Goal: Check status: Check status

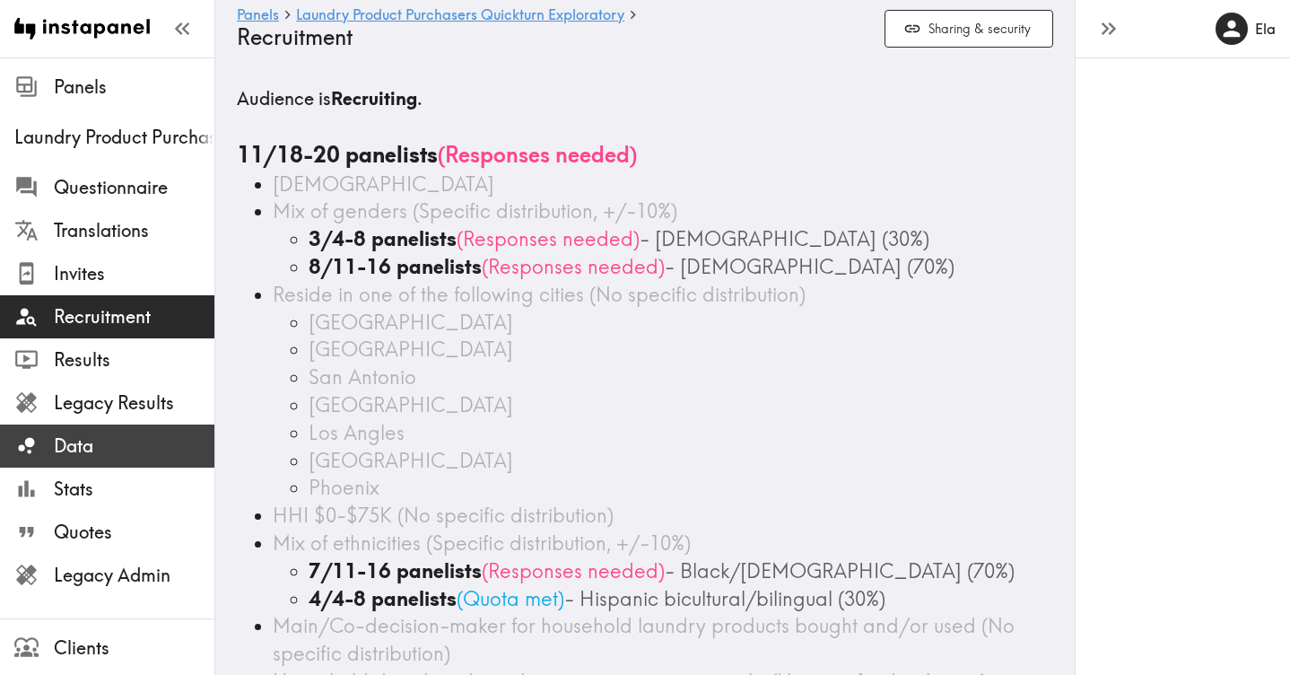
click at [83, 456] on span "Data" at bounding box center [134, 445] width 161 height 25
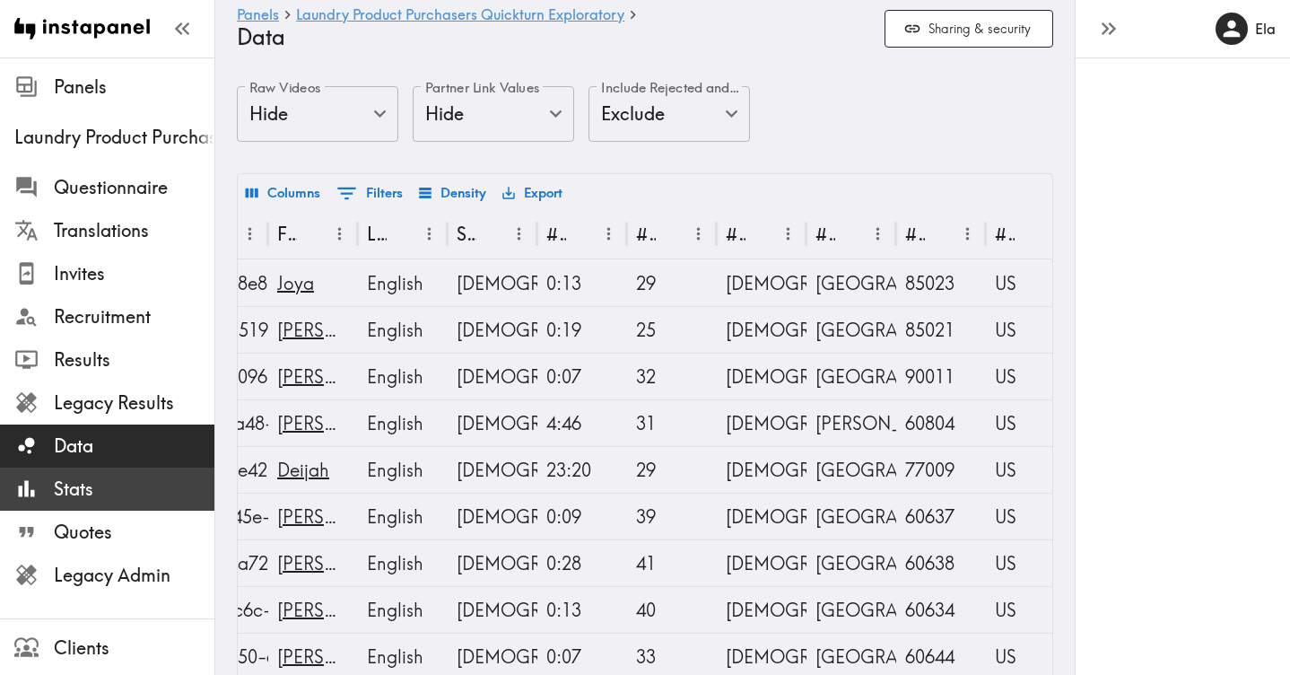
click at [117, 486] on span "Stats" at bounding box center [134, 488] width 161 height 25
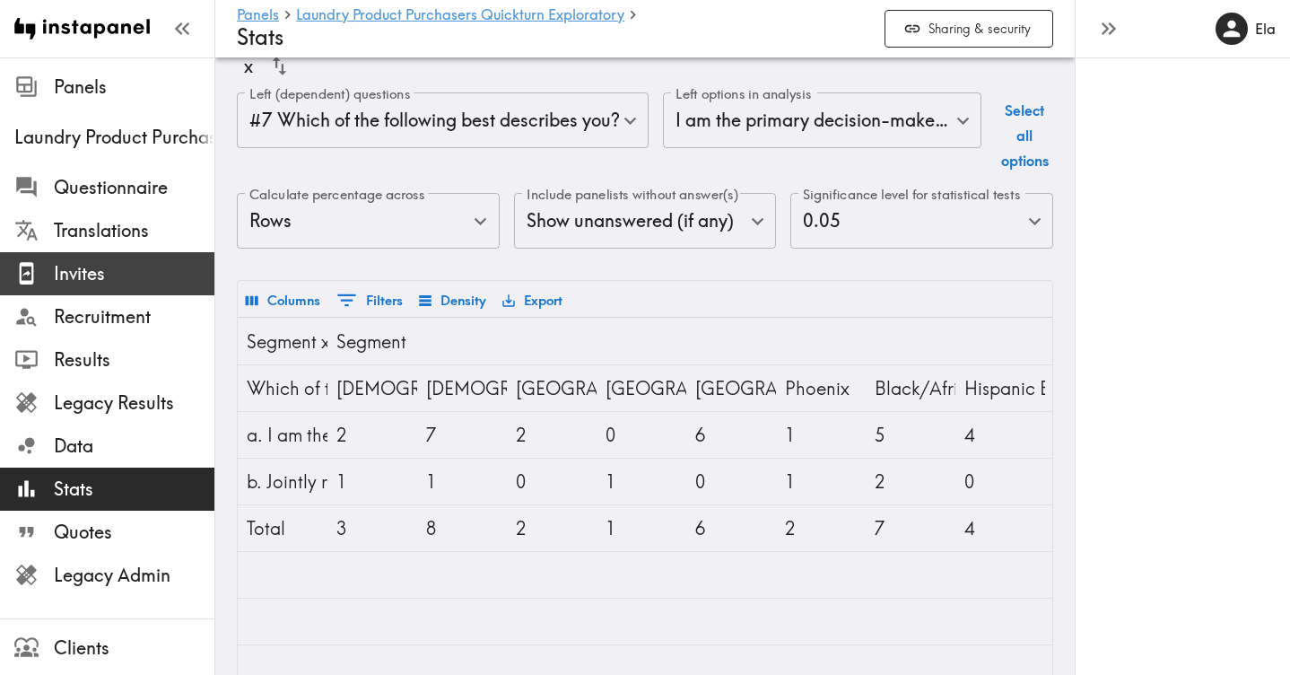
click at [86, 277] on span "Invites" at bounding box center [134, 273] width 161 height 25
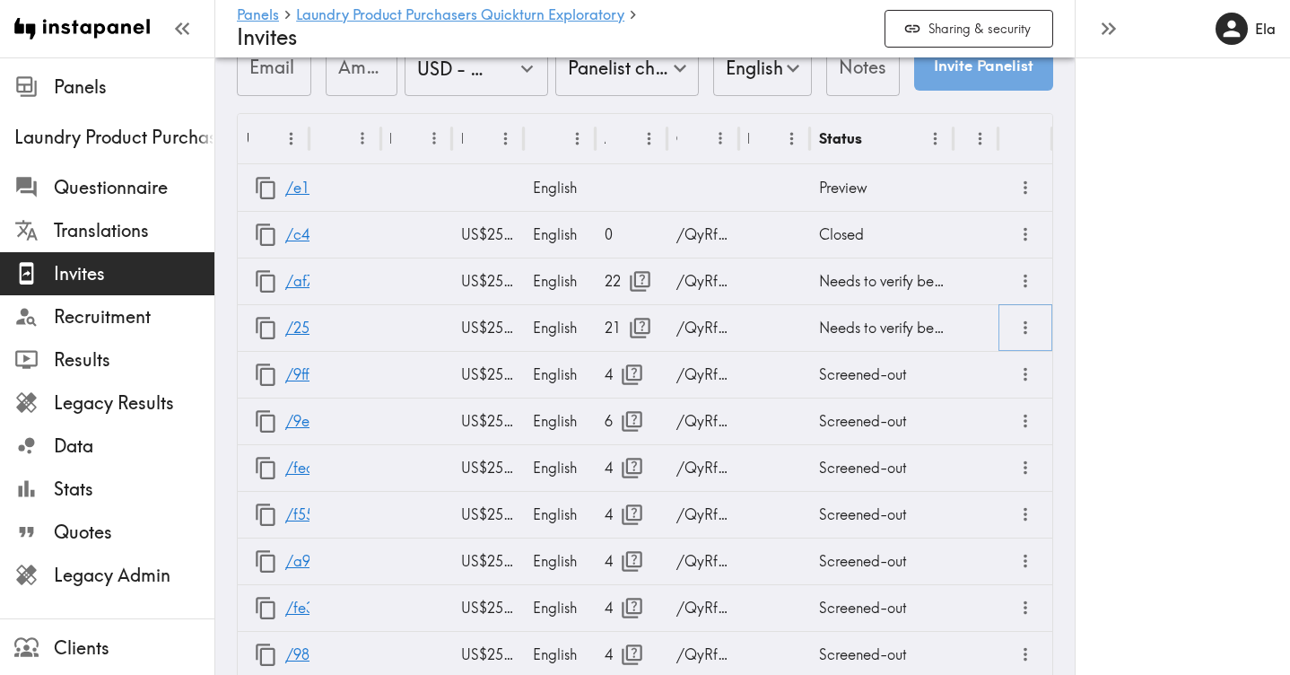
click at [1020, 331] on icon "more" at bounding box center [1026, 328] width 21 height 21
click at [846, 326] on div "Needs to verify before submit" at bounding box center [882, 327] width 144 height 47
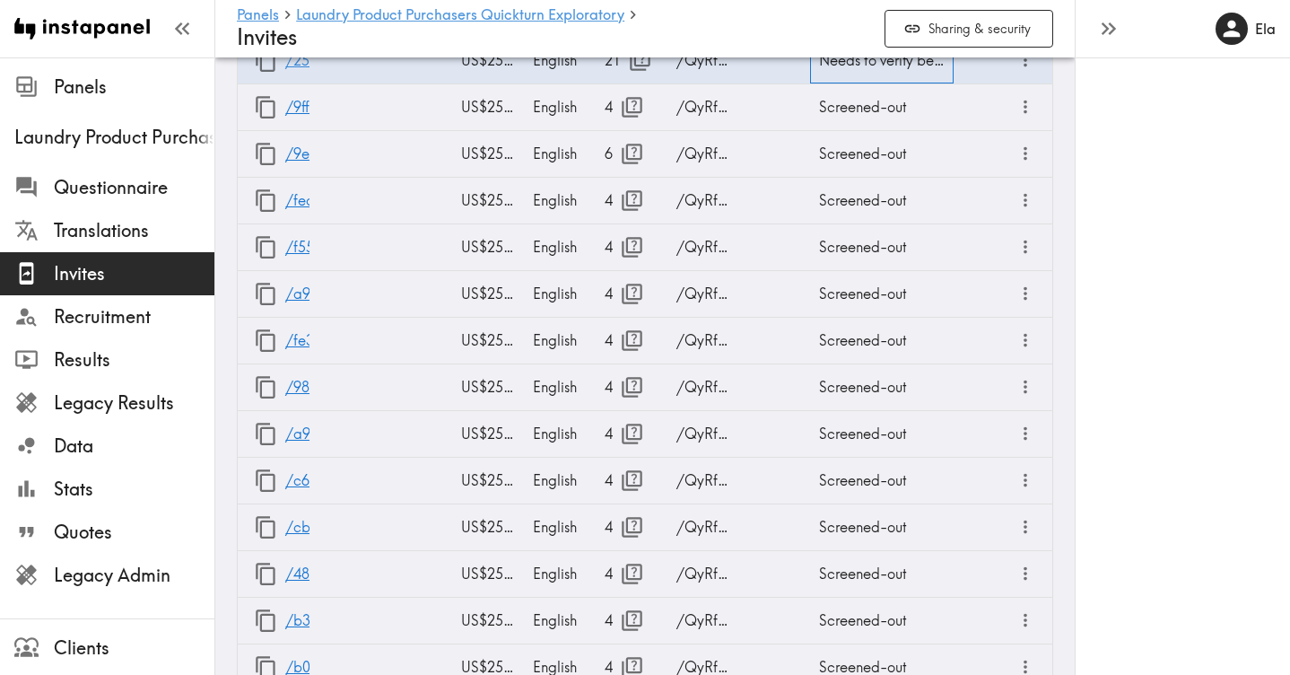
scroll to position [1381, 0]
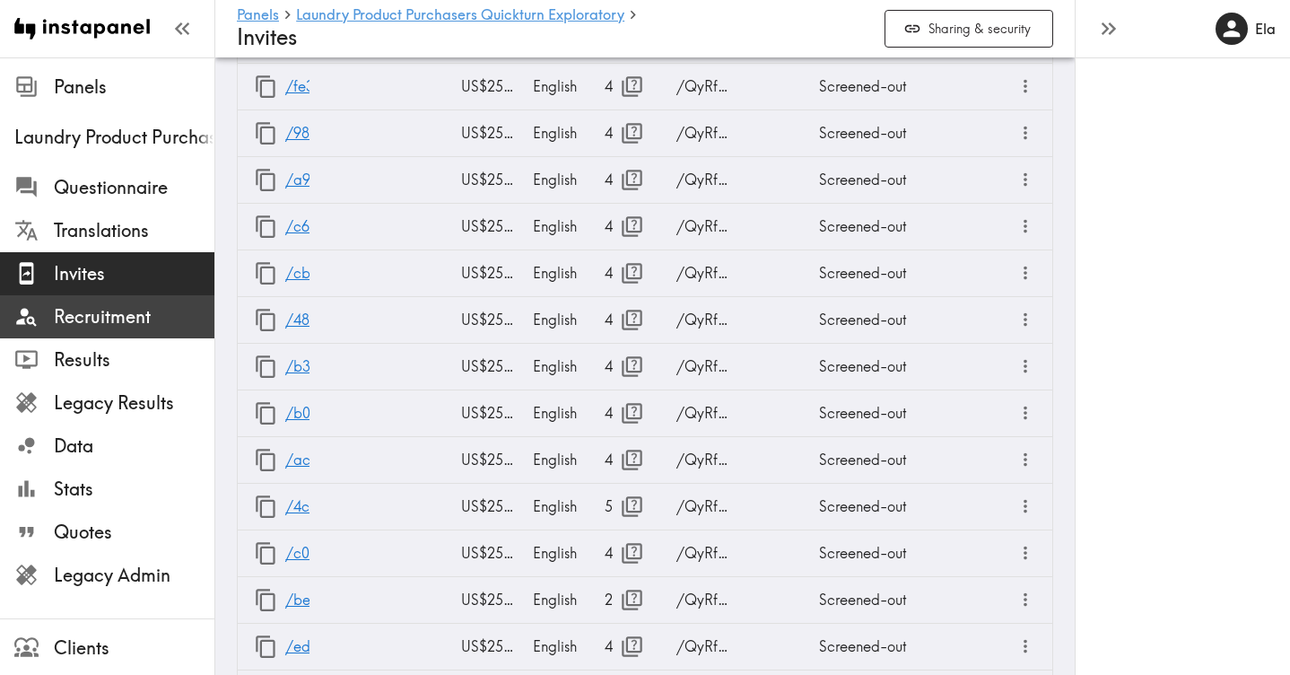
click at [92, 318] on span "Recruitment" at bounding box center [134, 316] width 161 height 25
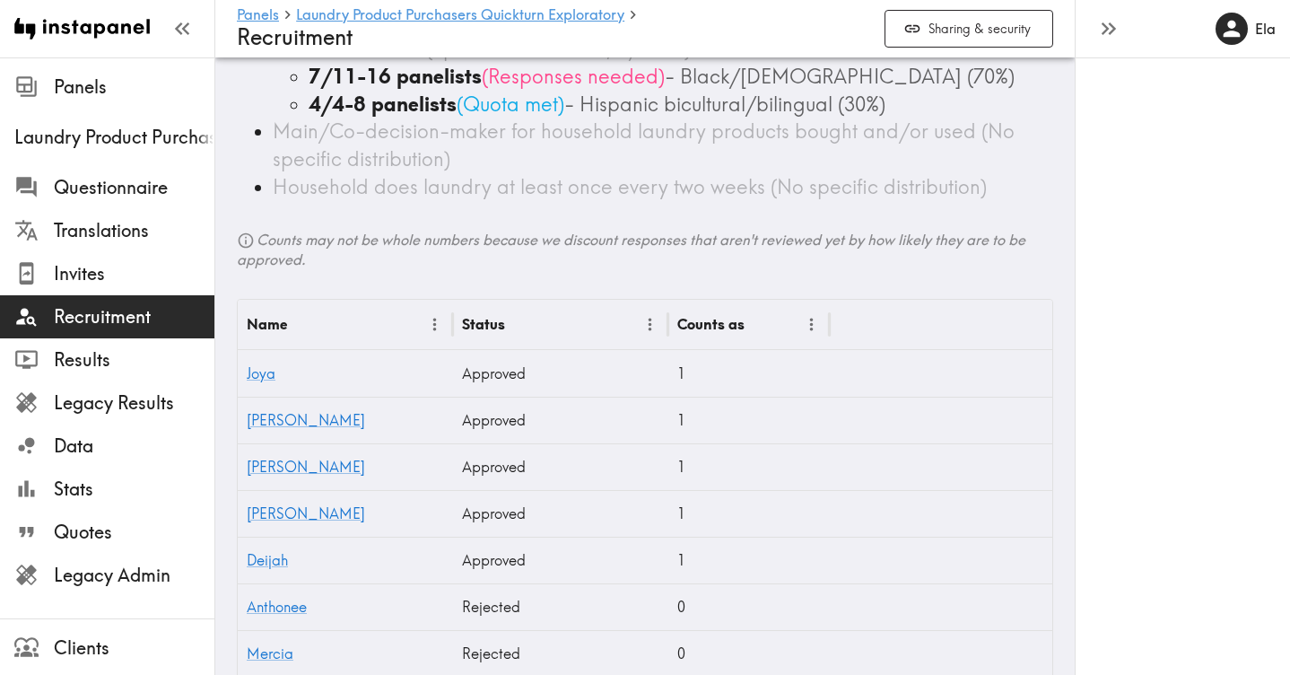
scroll to position [366, 0]
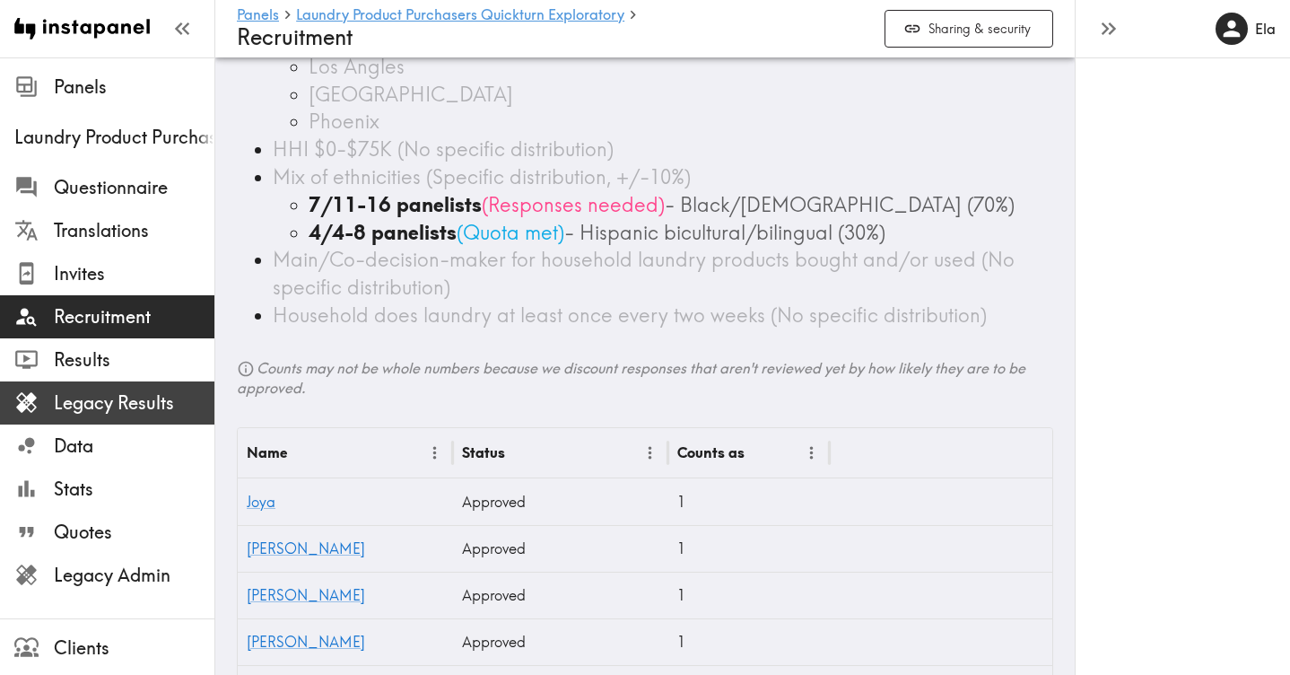
click at [84, 415] on span "Legacy Results" at bounding box center [134, 403] width 161 height 32
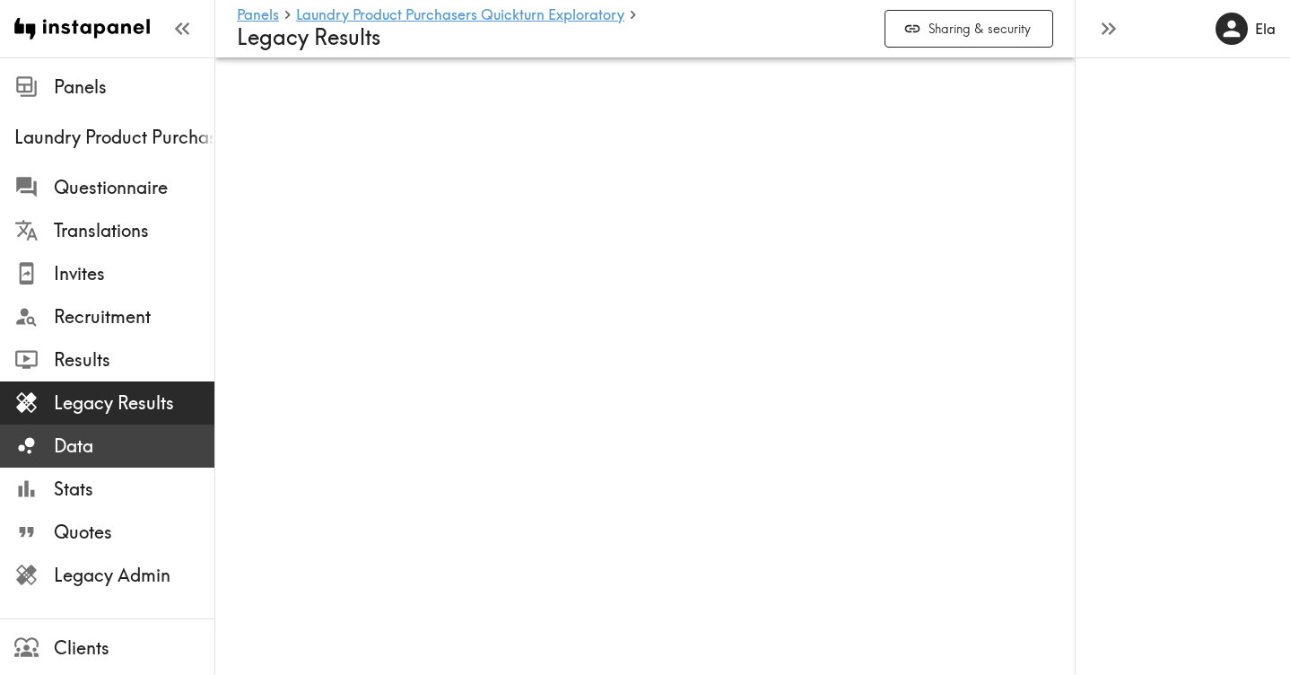
click at [96, 438] on span "Data" at bounding box center [134, 445] width 161 height 25
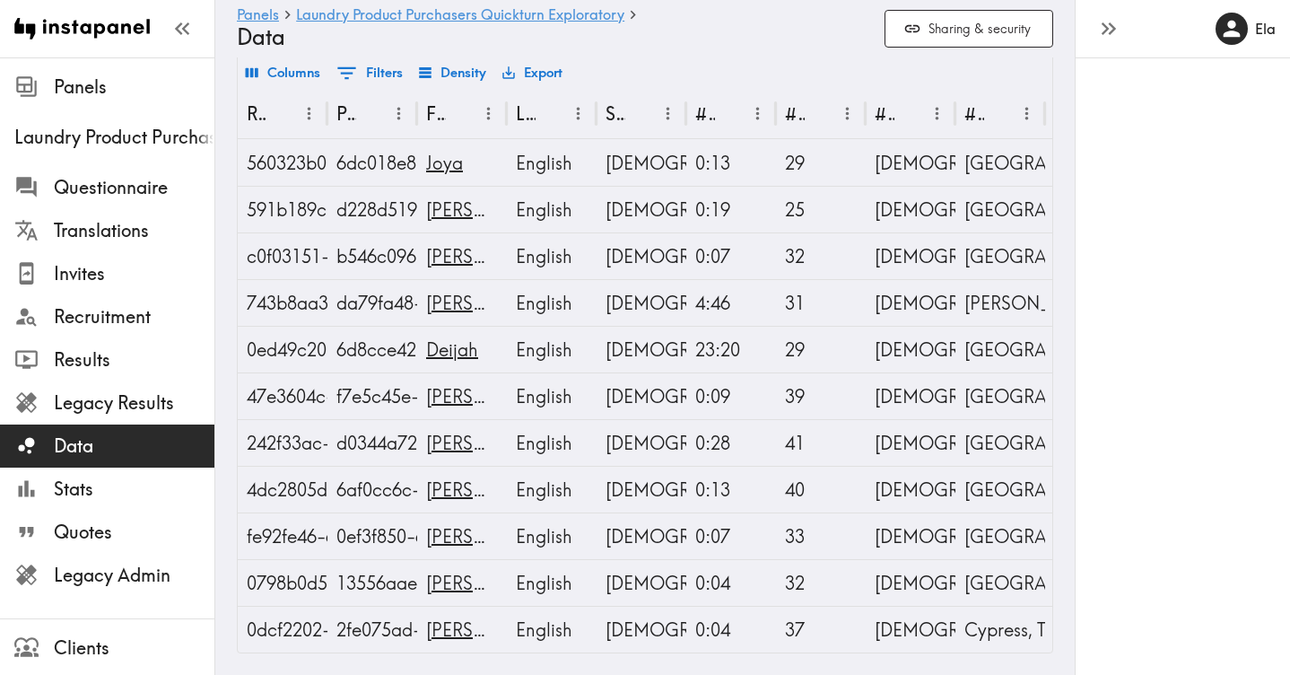
scroll to position [121, 0]
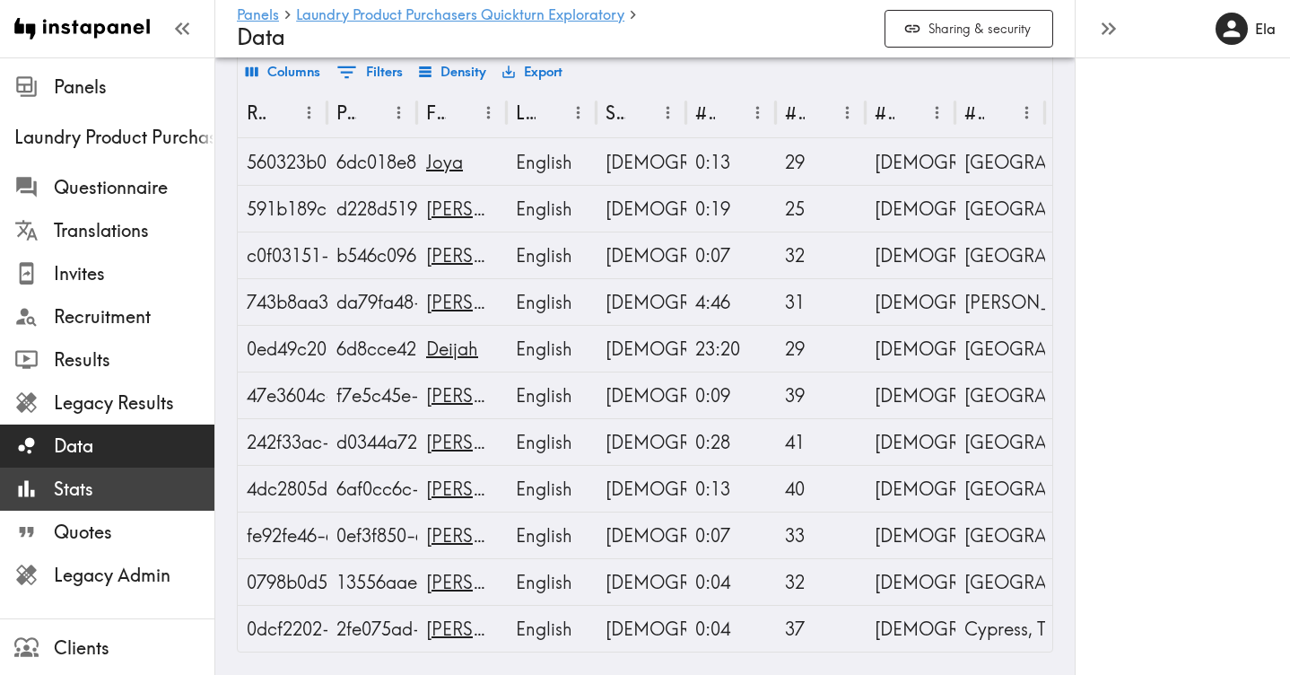
click at [108, 496] on span "Stats" at bounding box center [134, 488] width 161 height 25
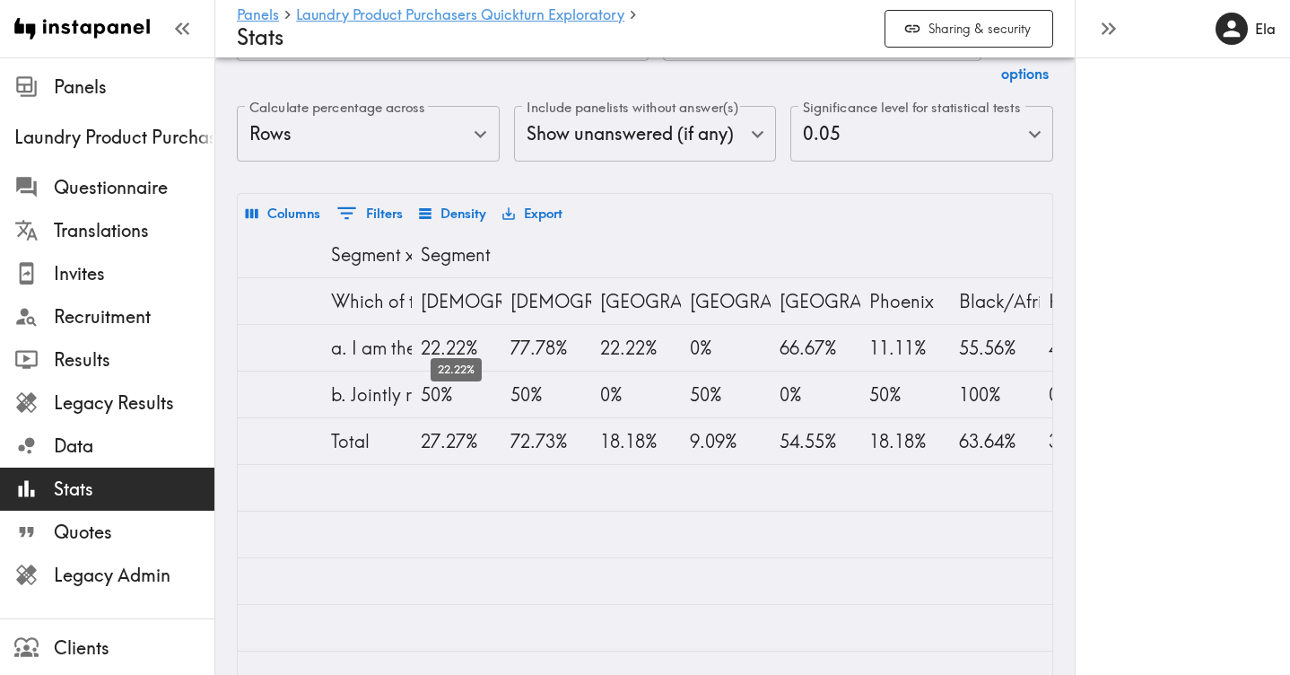
scroll to position [0, 1025]
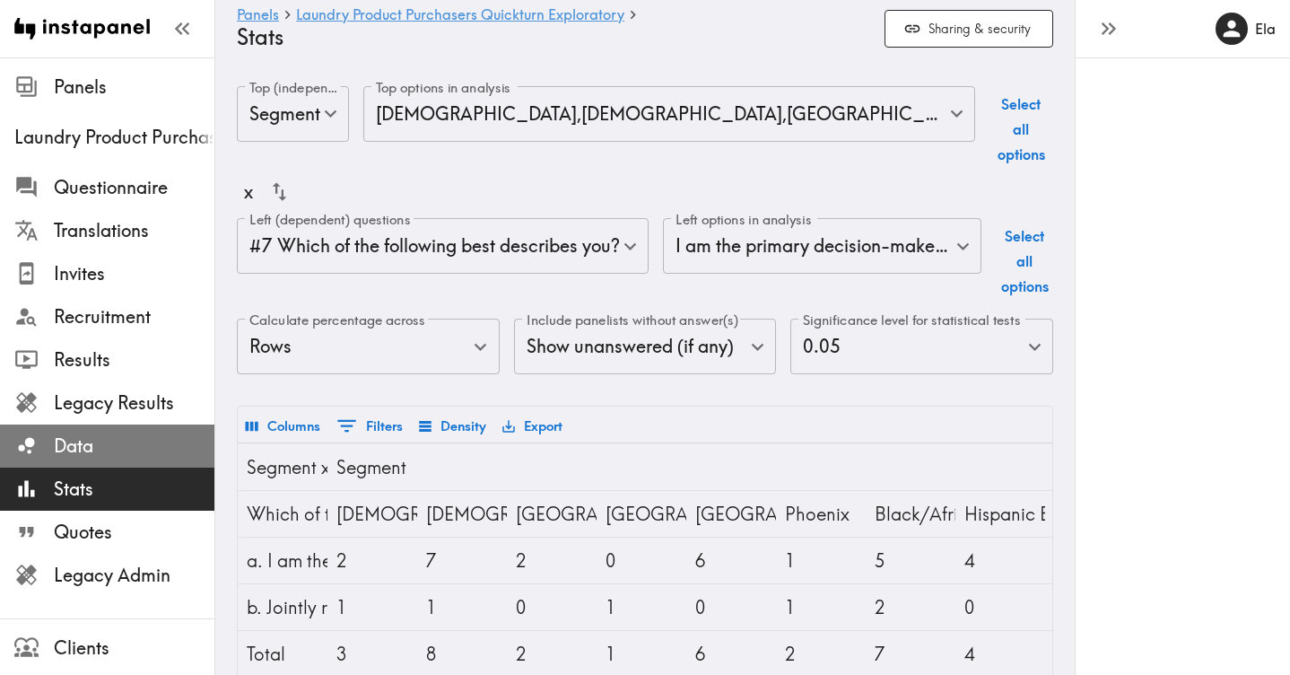
click at [87, 449] on span "Data" at bounding box center [134, 445] width 161 height 25
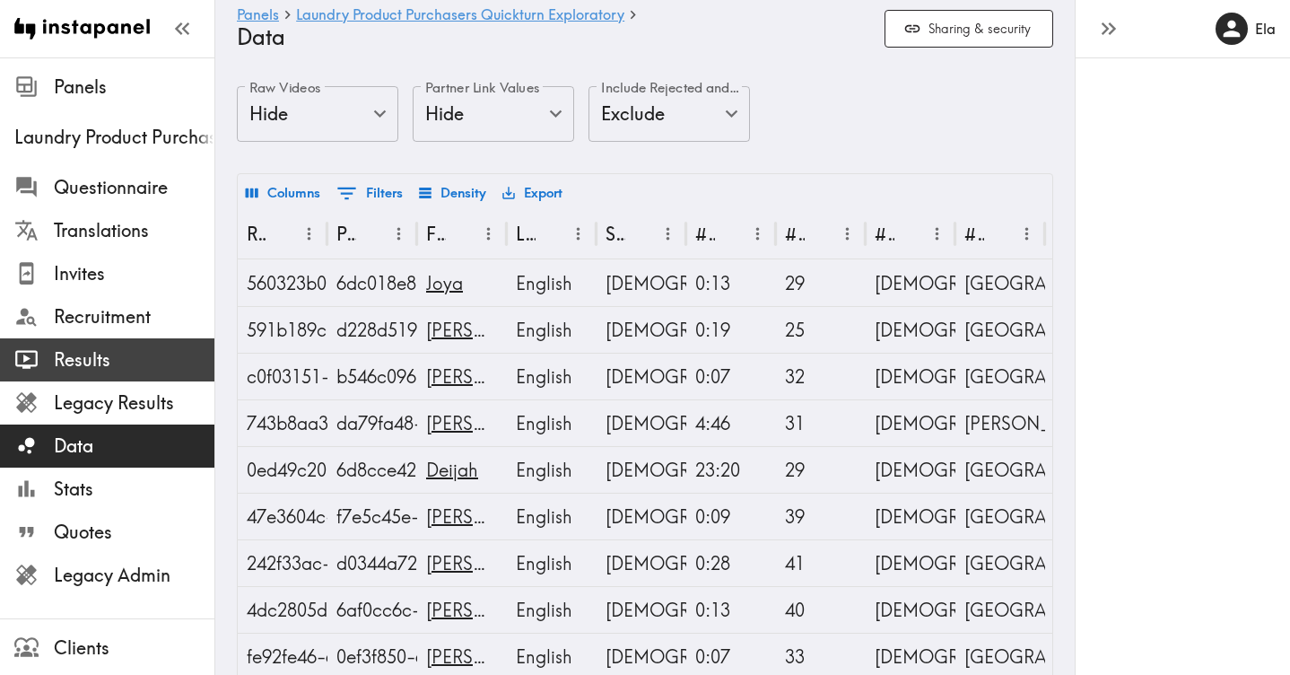
click at [85, 357] on span "Results" at bounding box center [134, 359] width 161 height 25
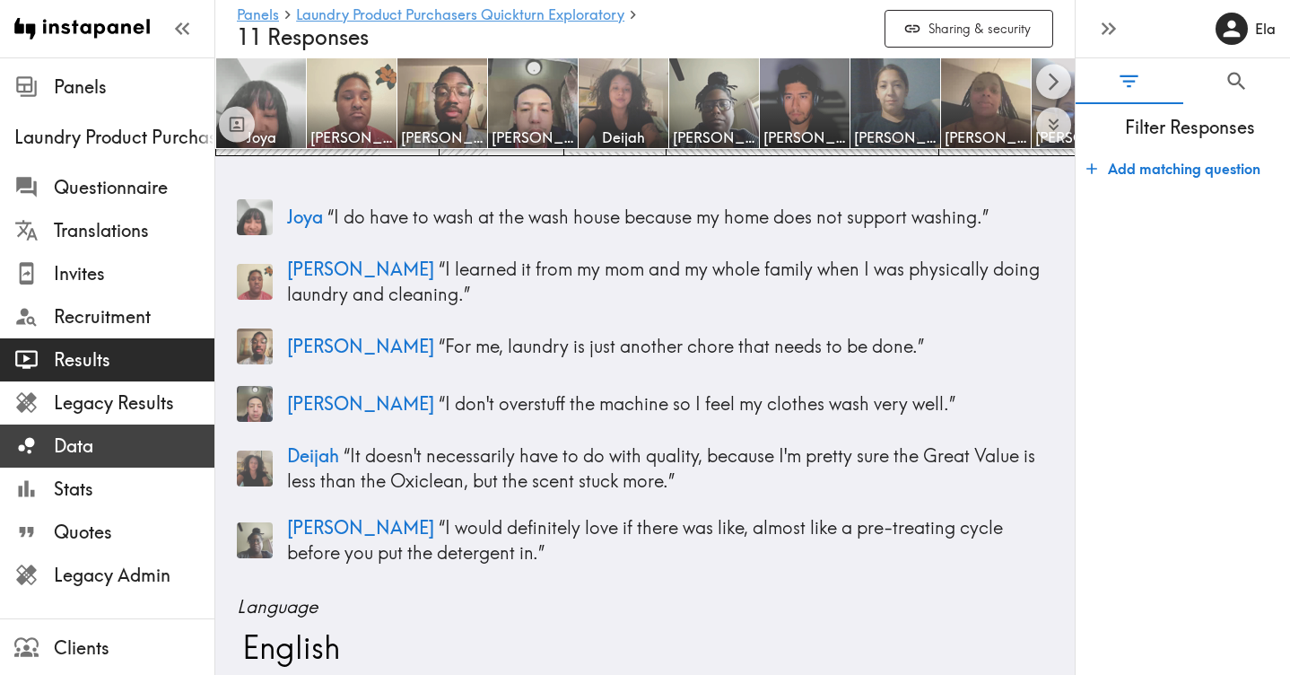
click at [79, 451] on span "Data" at bounding box center [134, 445] width 161 height 25
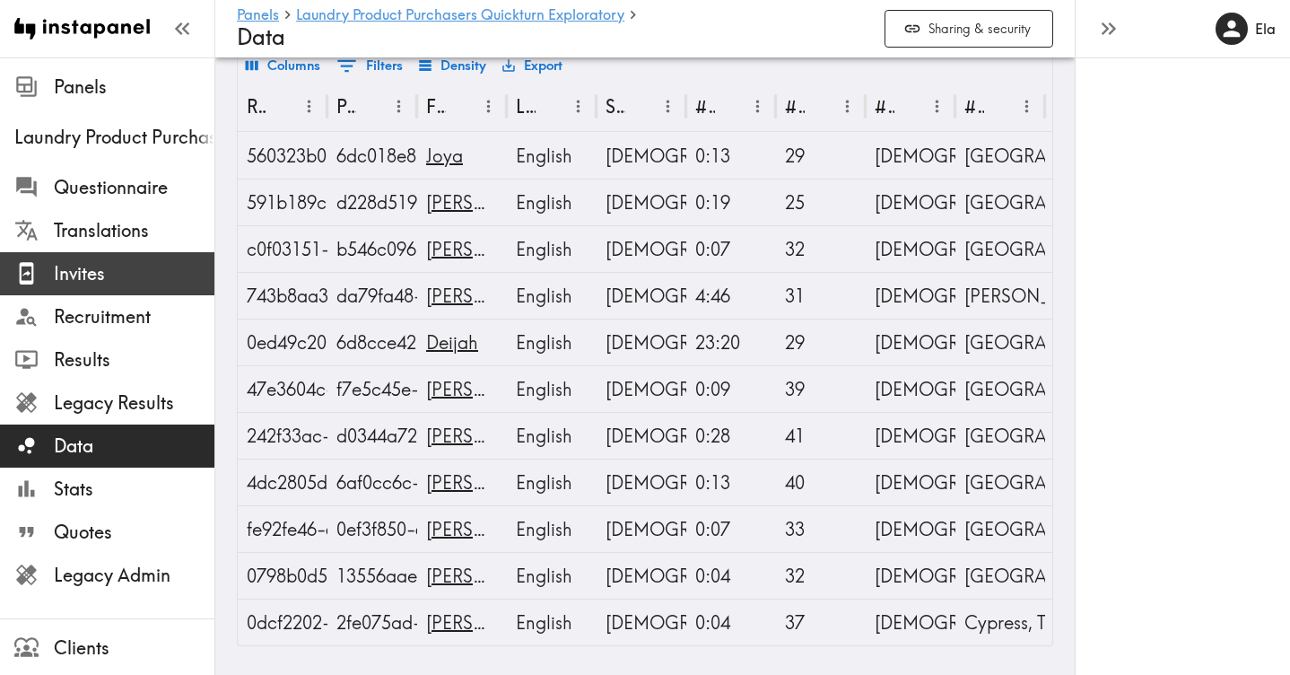
click at [82, 289] on span "Invites" at bounding box center [134, 273] width 161 height 32
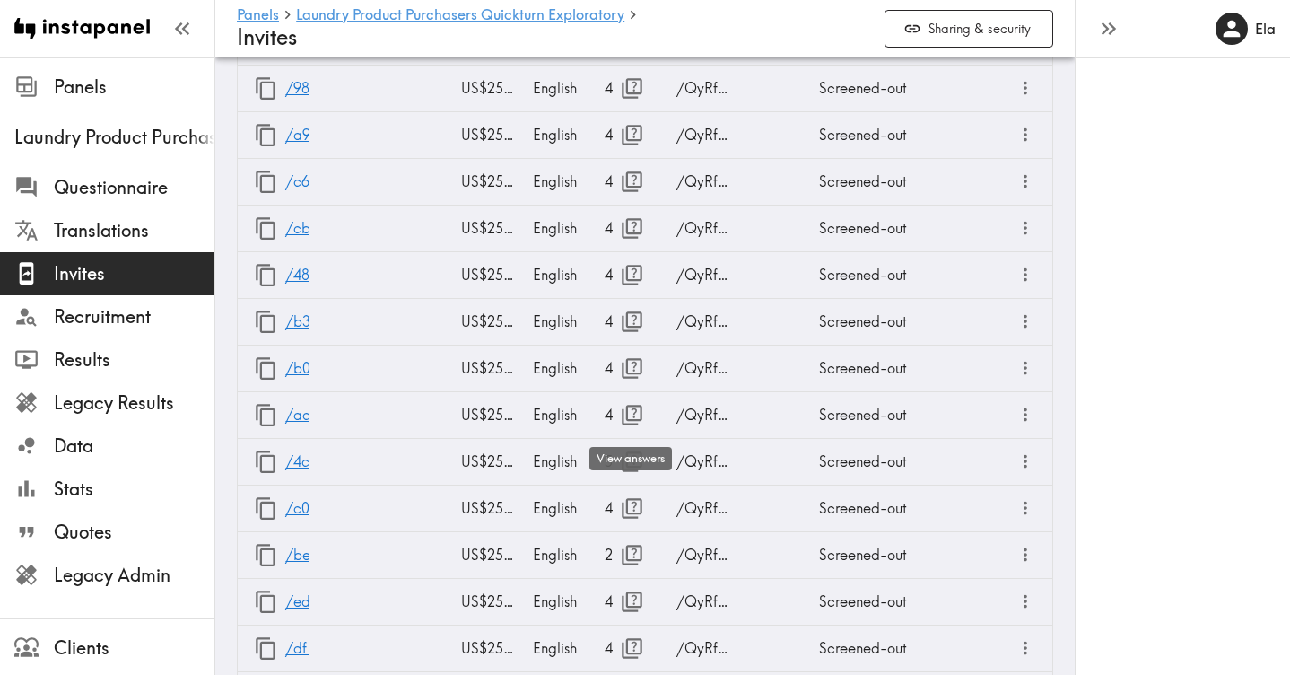
scroll to position [1443, 0]
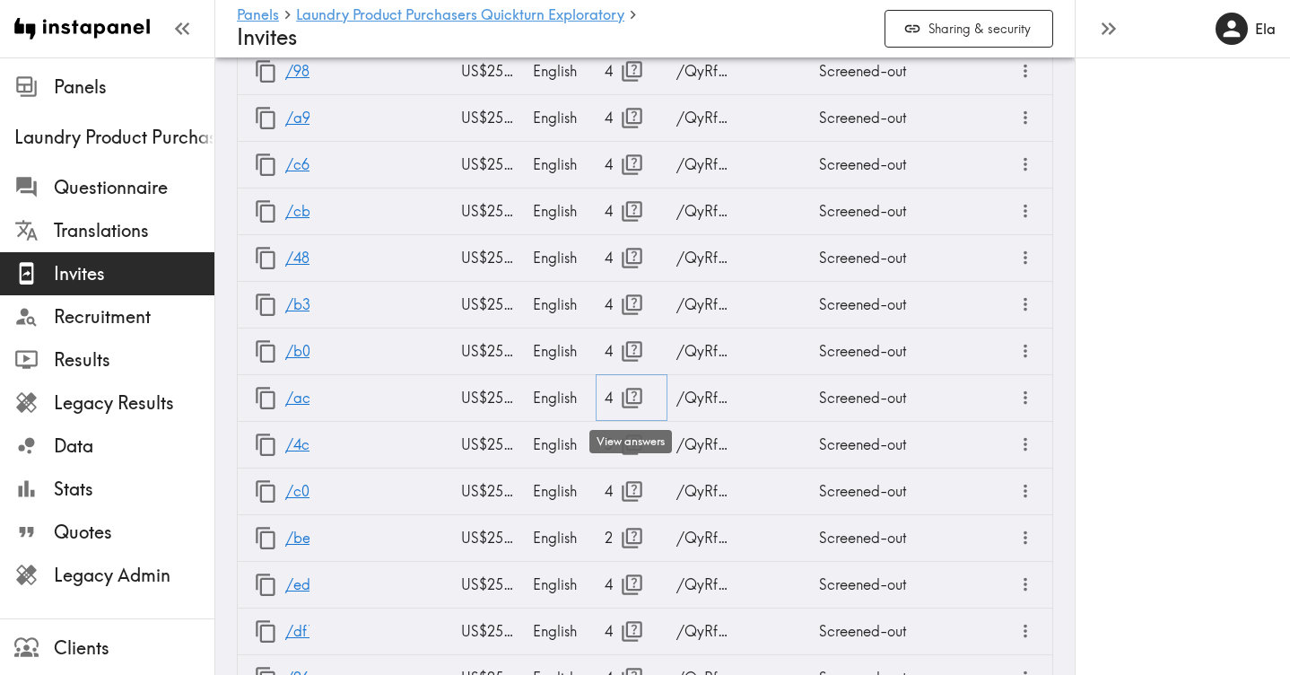
click at [630, 399] on icon "button" at bounding box center [632, 398] width 24 height 24
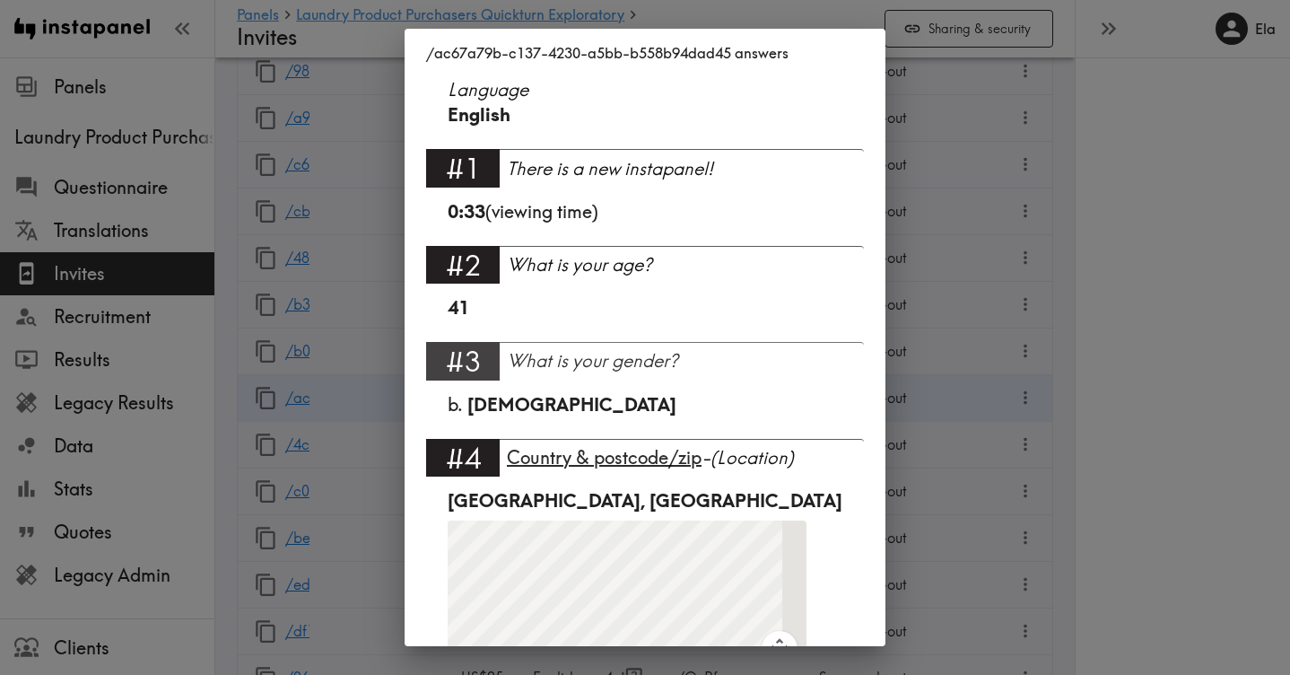
scroll to position [112, 0]
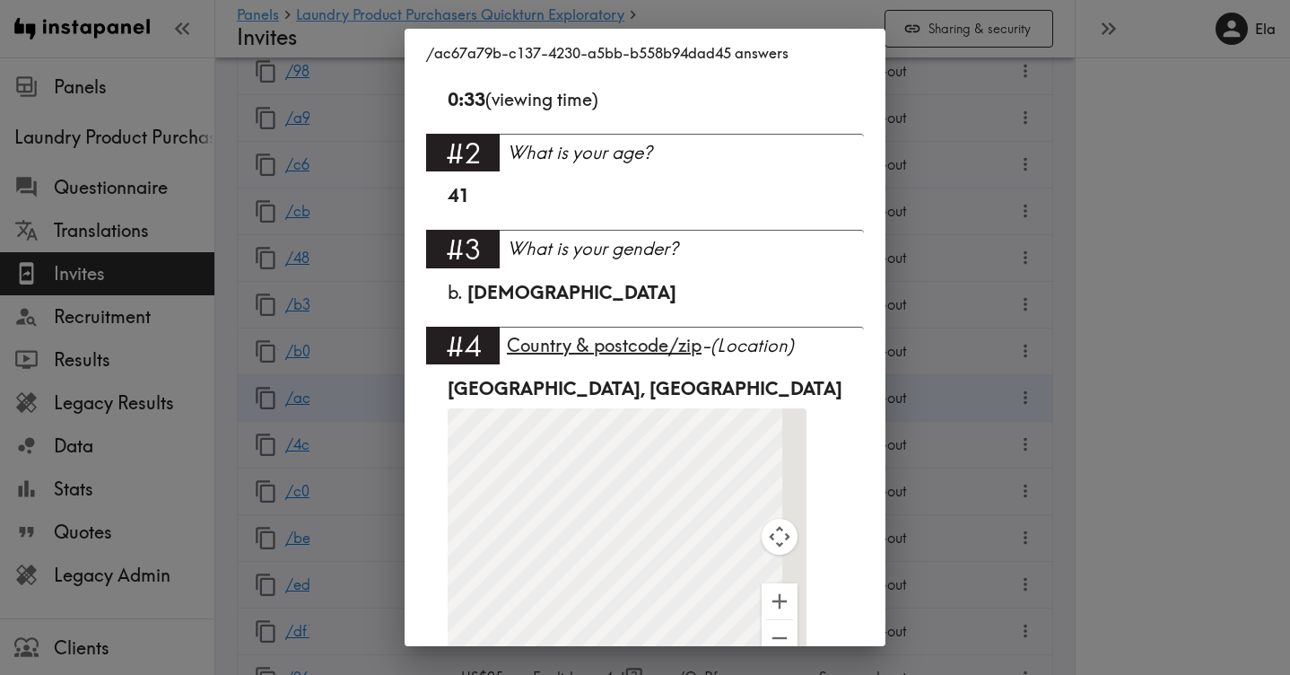
drag, startPoint x: 988, startPoint y: 307, endPoint x: 736, endPoint y: 382, distance: 263.1
click at [988, 307] on div "/ac67a79b-c137-4230-a5bb-b558b94dad45 answers Language English #1 There is a ne…" at bounding box center [645, 337] width 1290 height 675
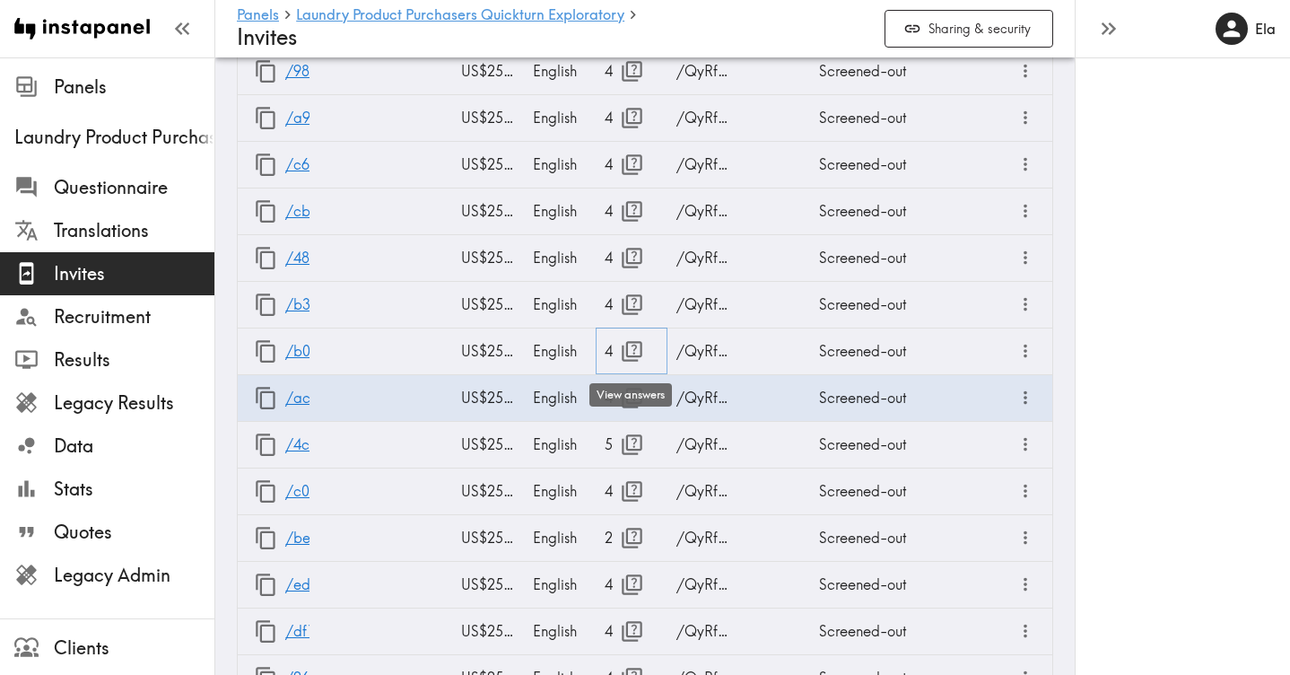
click at [628, 349] on icon "button" at bounding box center [632, 351] width 24 height 24
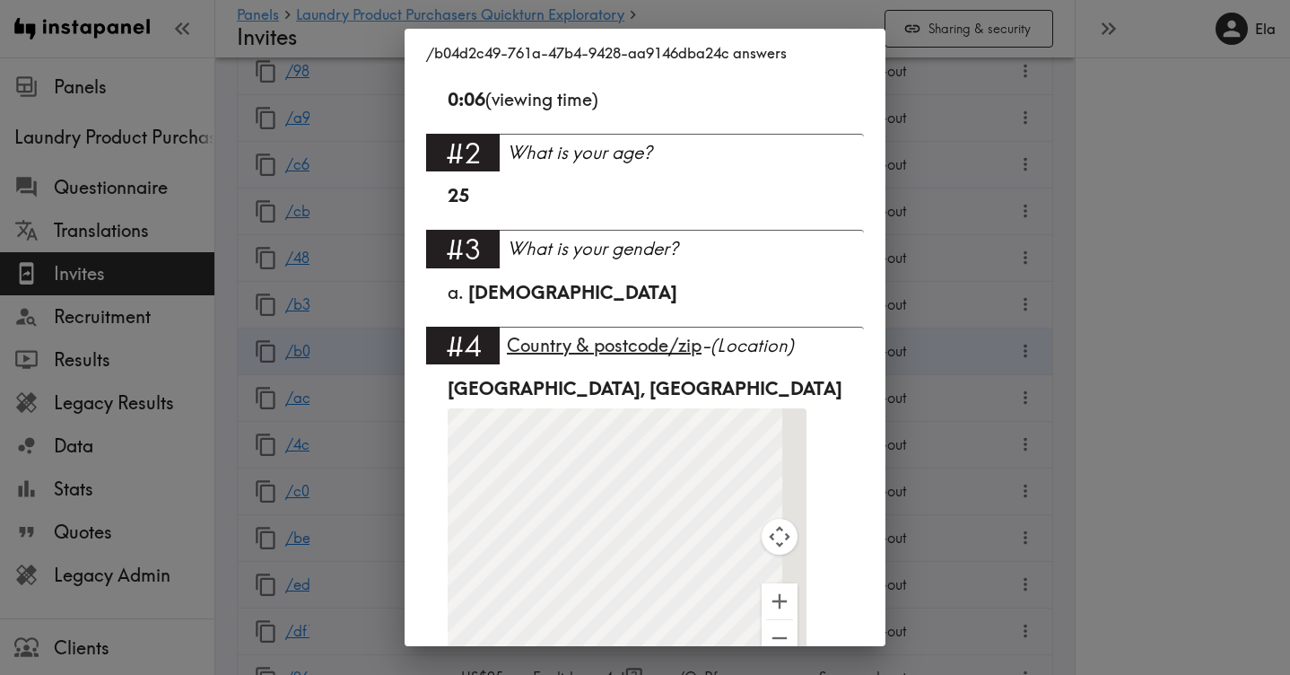
drag, startPoint x: 938, startPoint y: 299, endPoint x: 696, endPoint y: 284, distance: 241.8
click at [938, 299] on div "/b04d2c49-761a-47b4-9428-aa9146dba24c answers Language English #1 There is a ne…" at bounding box center [645, 337] width 1290 height 675
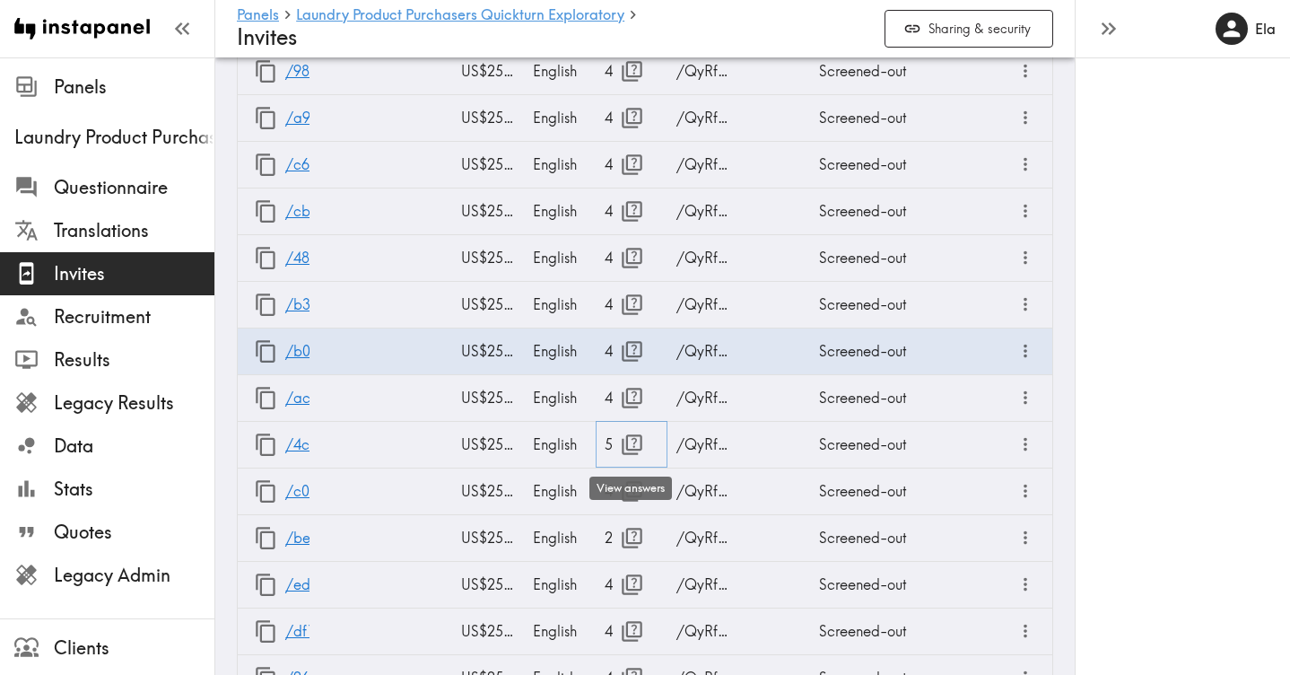
click at [629, 448] on icon "button" at bounding box center [632, 444] width 24 height 24
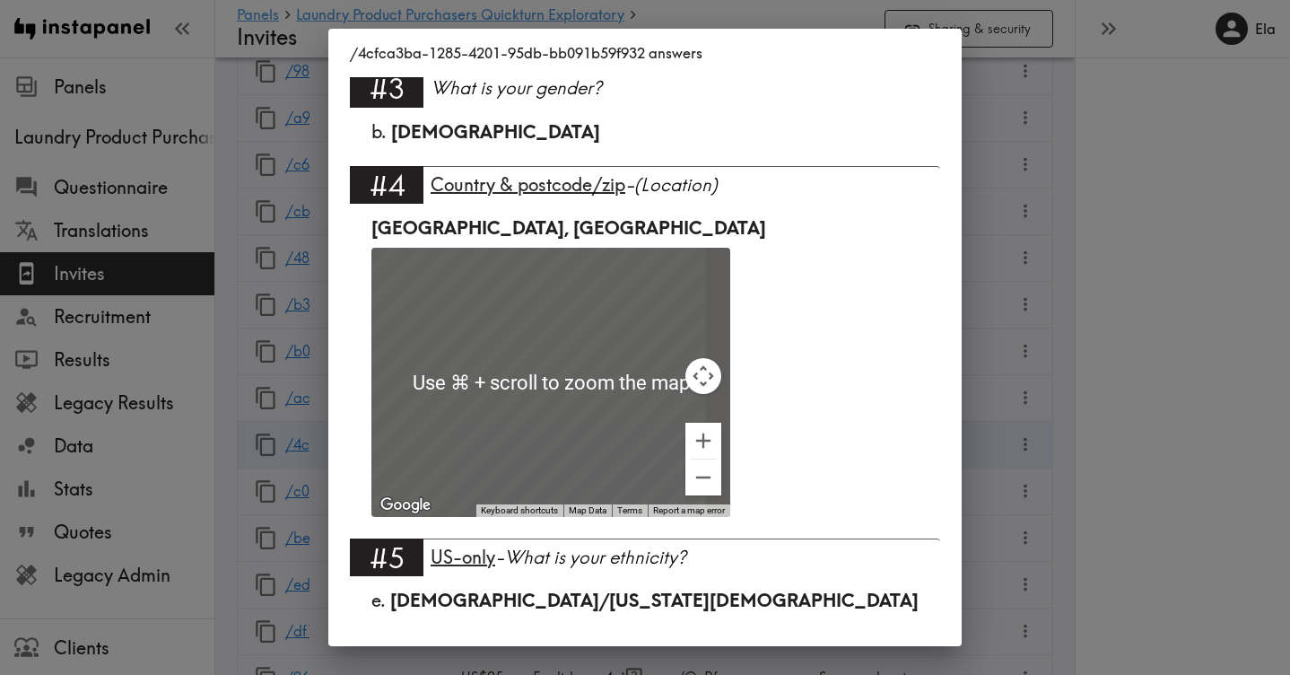
scroll to position [279, 0]
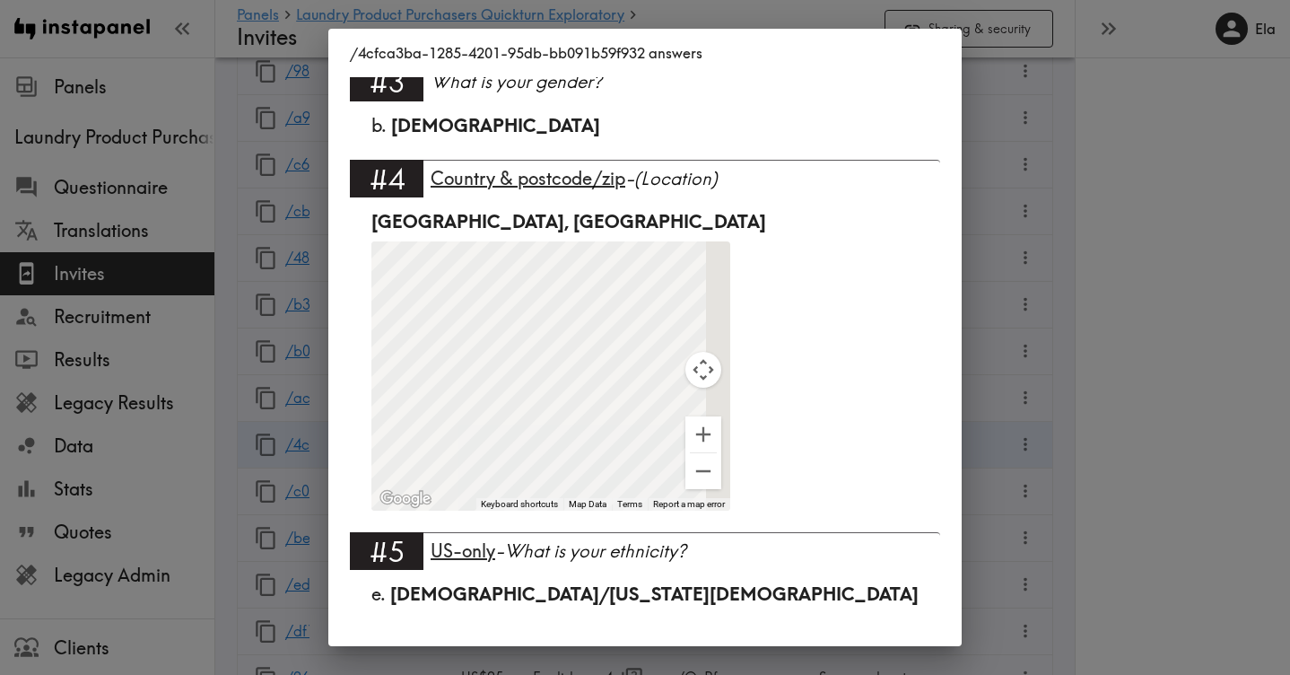
drag, startPoint x: 1150, startPoint y: 225, endPoint x: 772, endPoint y: 303, distance: 386.6
click at [1150, 225] on div "/4cfca3ba-1285-4201-95db-bb091b59f932 answers Language English #1 There is a ne…" at bounding box center [645, 337] width 1290 height 675
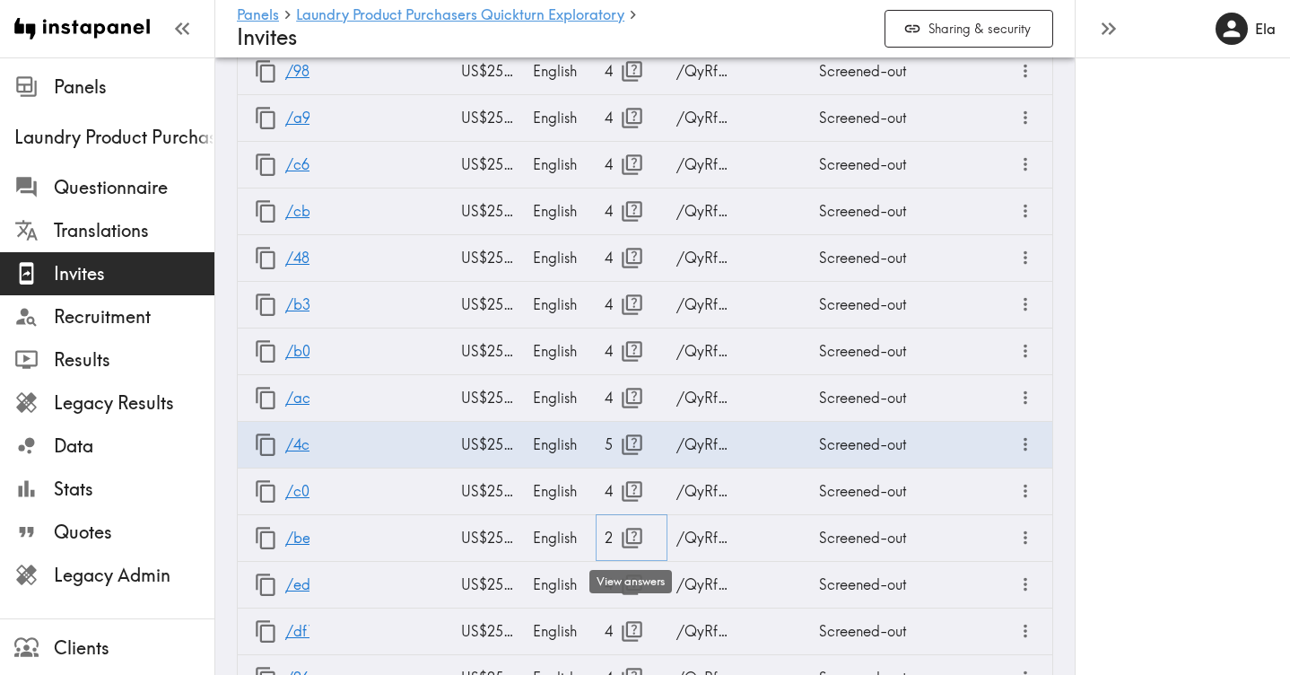
click at [633, 539] on icon "button" at bounding box center [632, 538] width 21 height 21
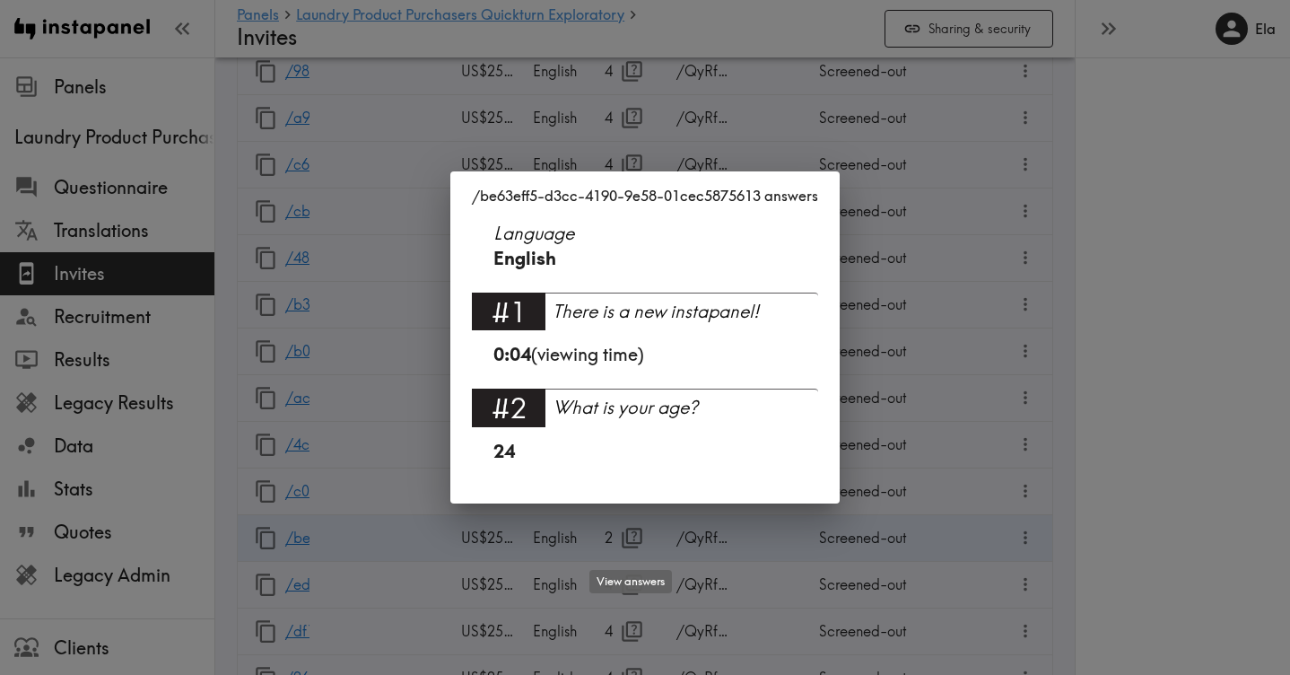
scroll to position [0, 0]
drag, startPoint x: 1170, startPoint y: 314, endPoint x: 614, endPoint y: 512, distance: 590.5
click at [1170, 314] on div "/be63eff5-d3cc-4190-9e58-01cec5875613 answers Language English #1 There is a ne…" at bounding box center [645, 337] width 1290 height 675
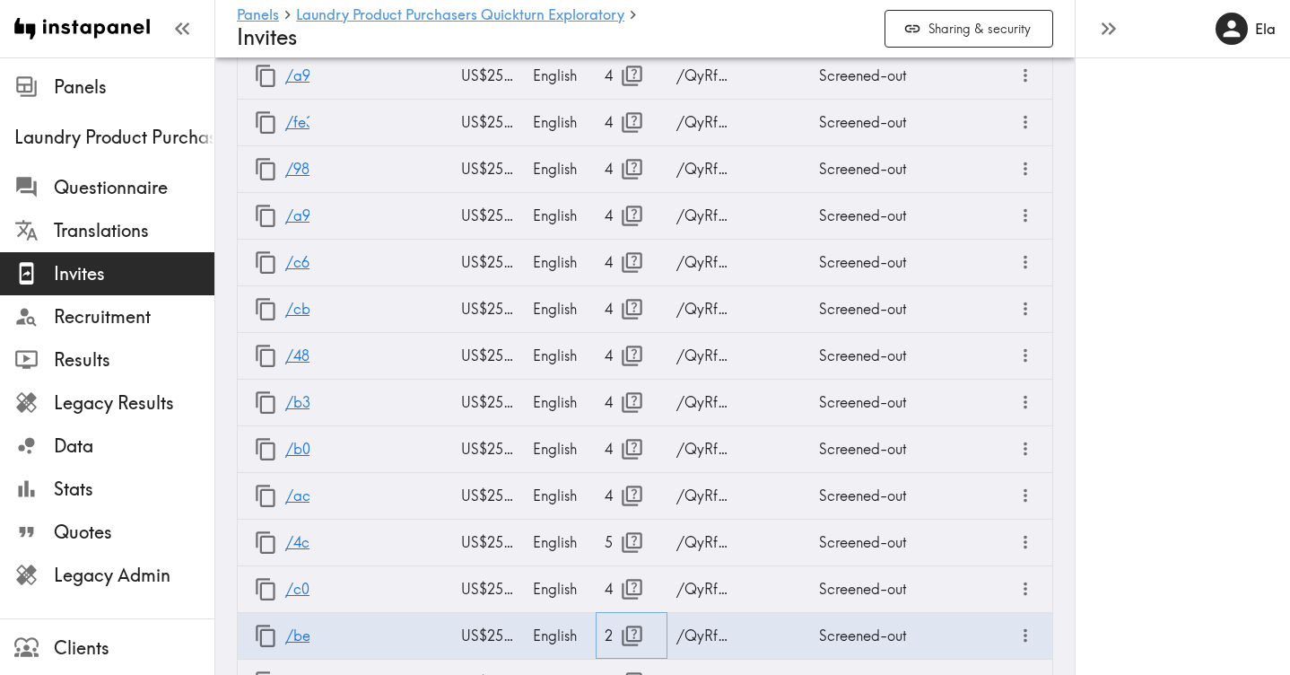
scroll to position [1104, 0]
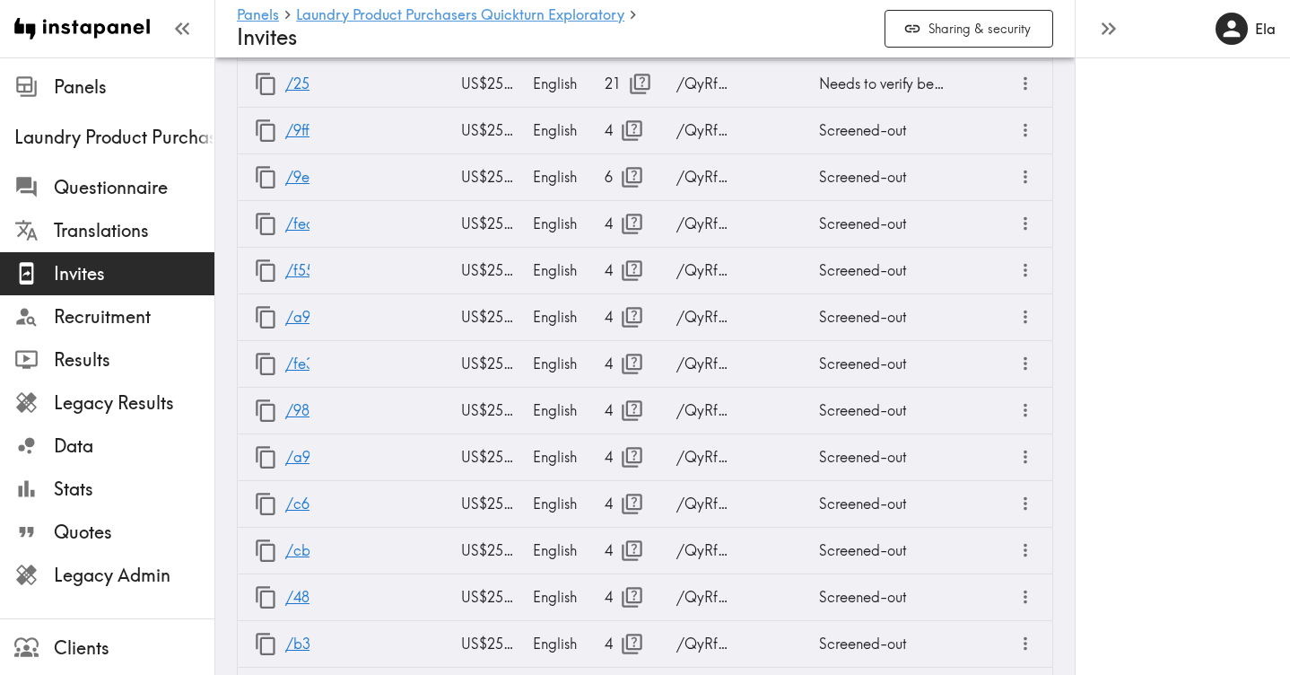
click at [116, 266] on span "Invites" at bounding box center [134, 273] width 161 height 25
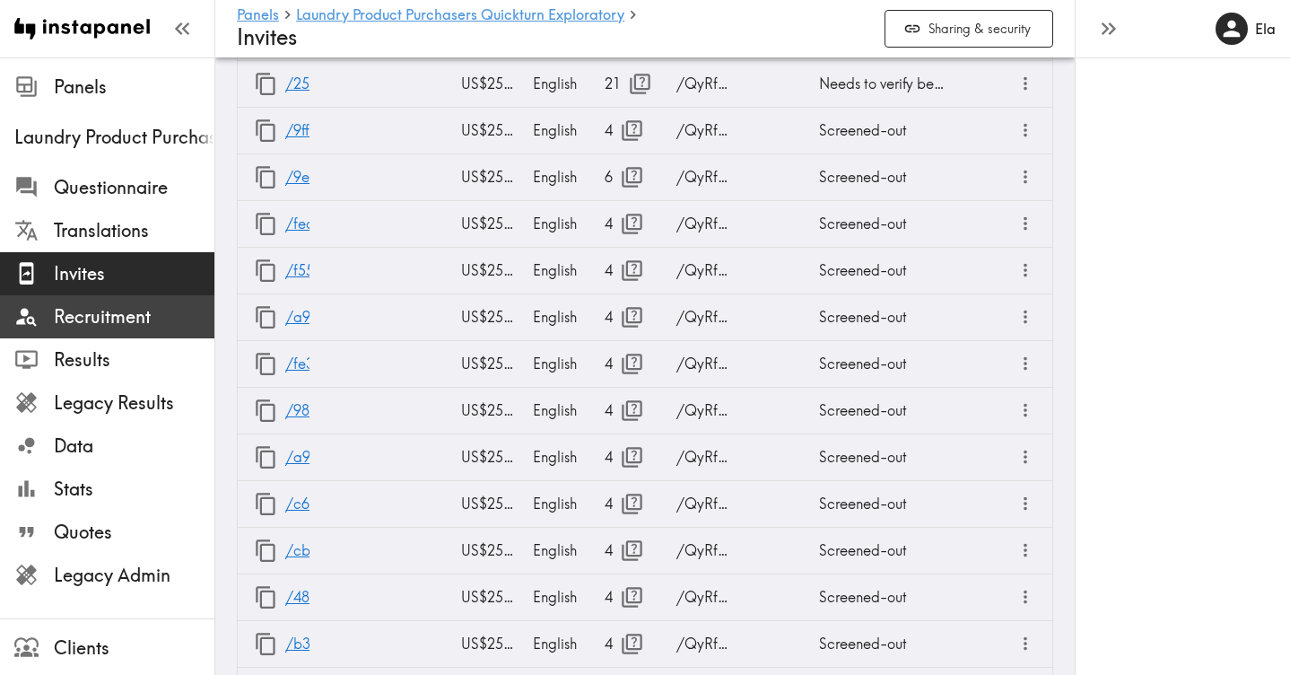
click at [109, 323] on span "Recruitment" at bounding box center [134, 316] width 161 height 25
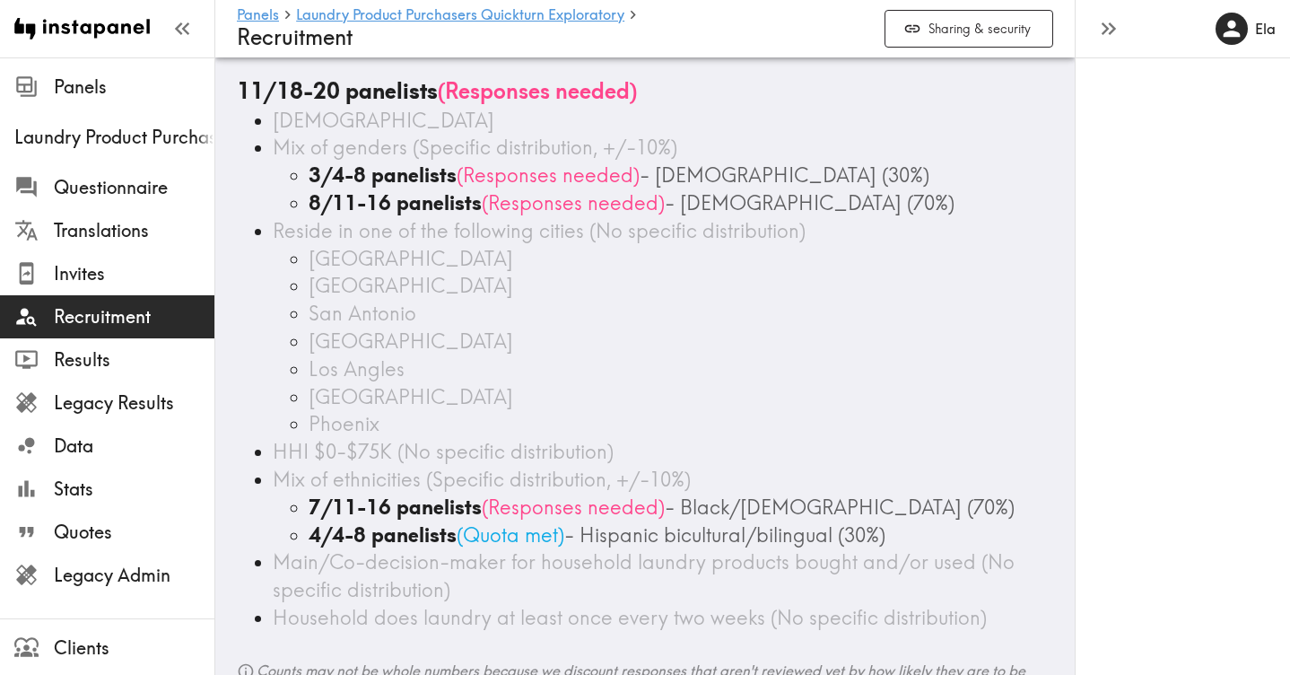
scroll to position [65, 0]
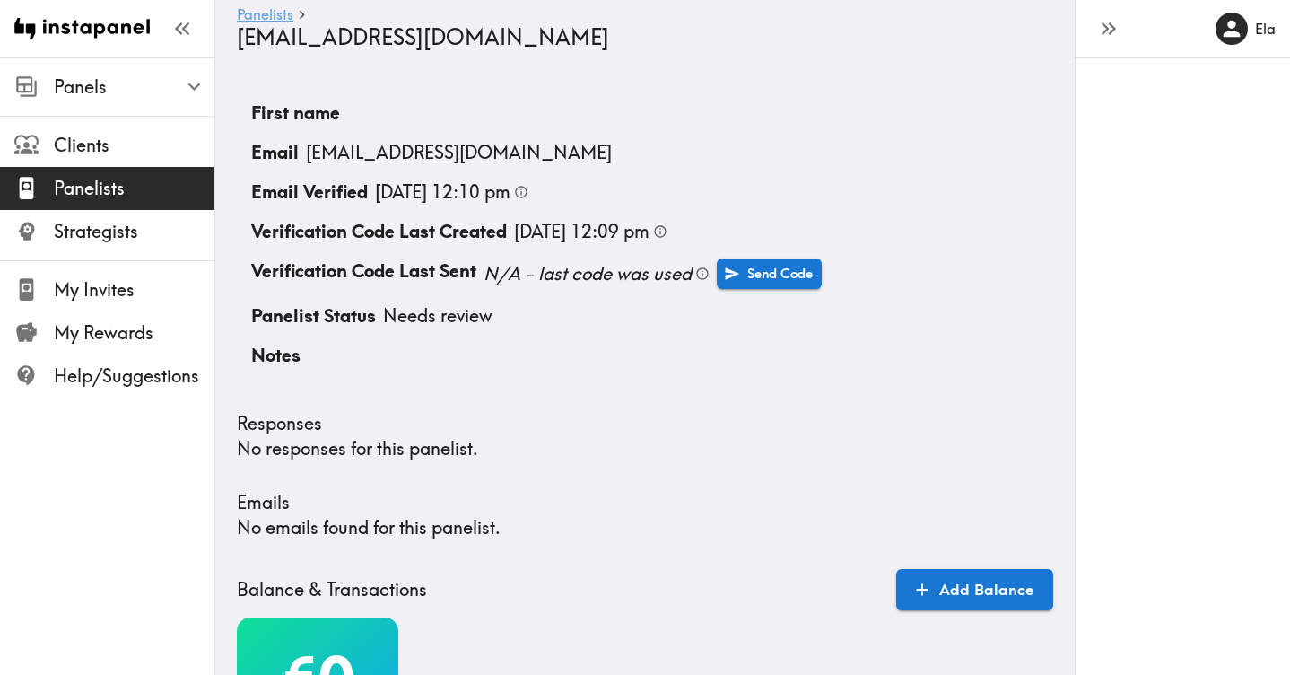
click at [269, 13] on link "Panelists" at bounding box center [265, 15] width 57 height 17
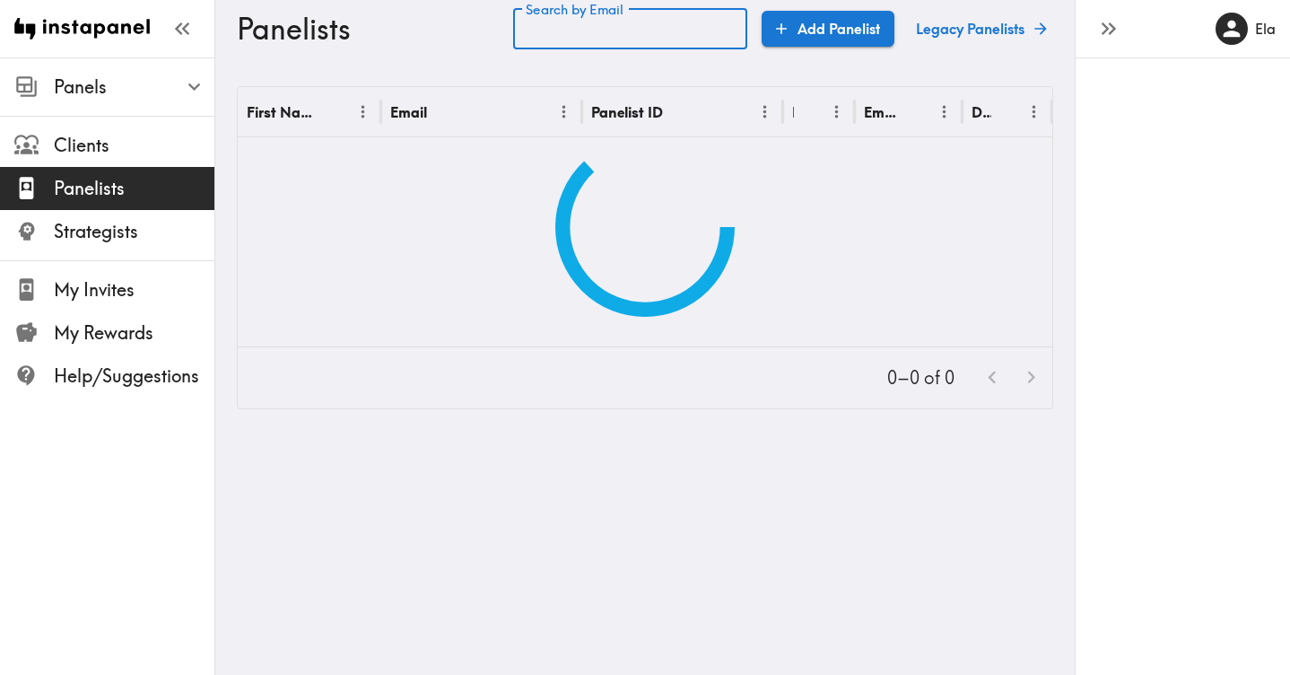
click at [606, 35] on input "Search by Email" at bounding box center [630, 28] width 234 height 41
paste input "text"
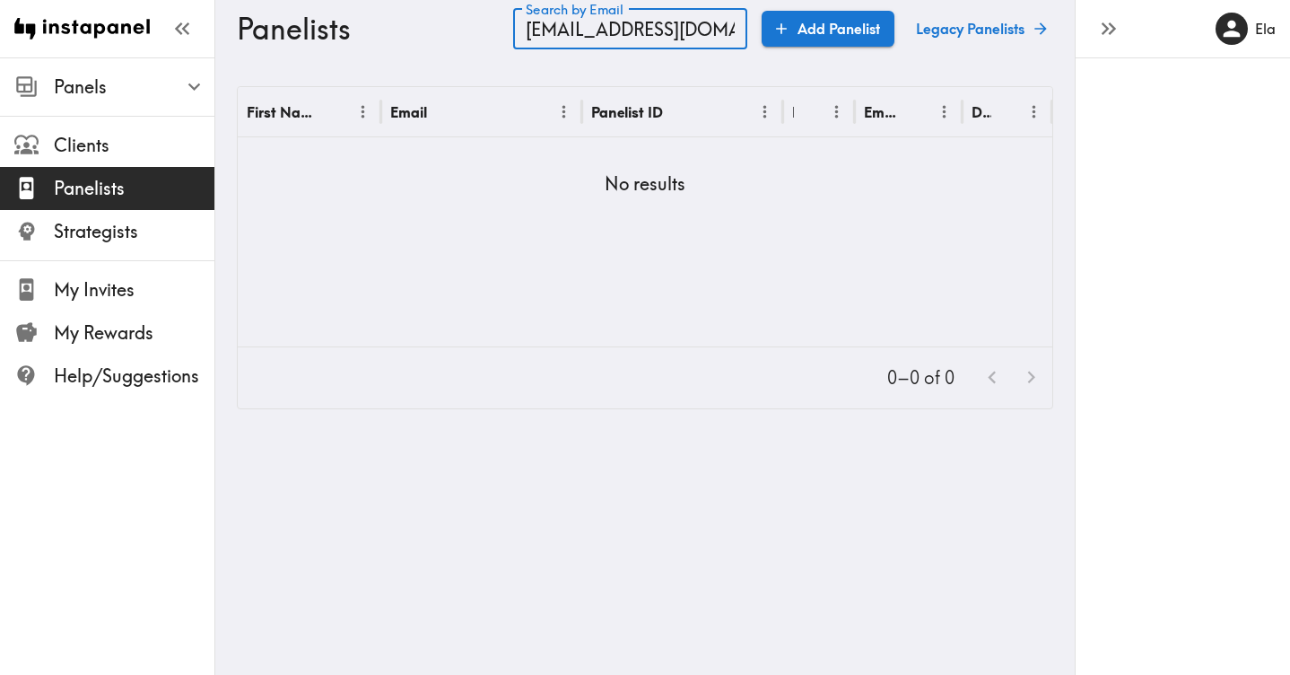
type input "browntieasha33@gmail.com"
click at [615, 33] on input "browntieasha33@gmail.com" at bounding box center [630, 28] width 234 height 41
click at [547, 35] on input "browntieasha33@gmail.com" at bounding box center [630, 28] width 234 height 41
click at [636, 278] on div "First Name Email Panelist ID Role Email Verified Deleted No results" at bounding box center [645, 216] width 815 height 259
click at [647, 34] on input "browntieasha33@gmail.com" at bounding box center [630, 28] width 234 height 41
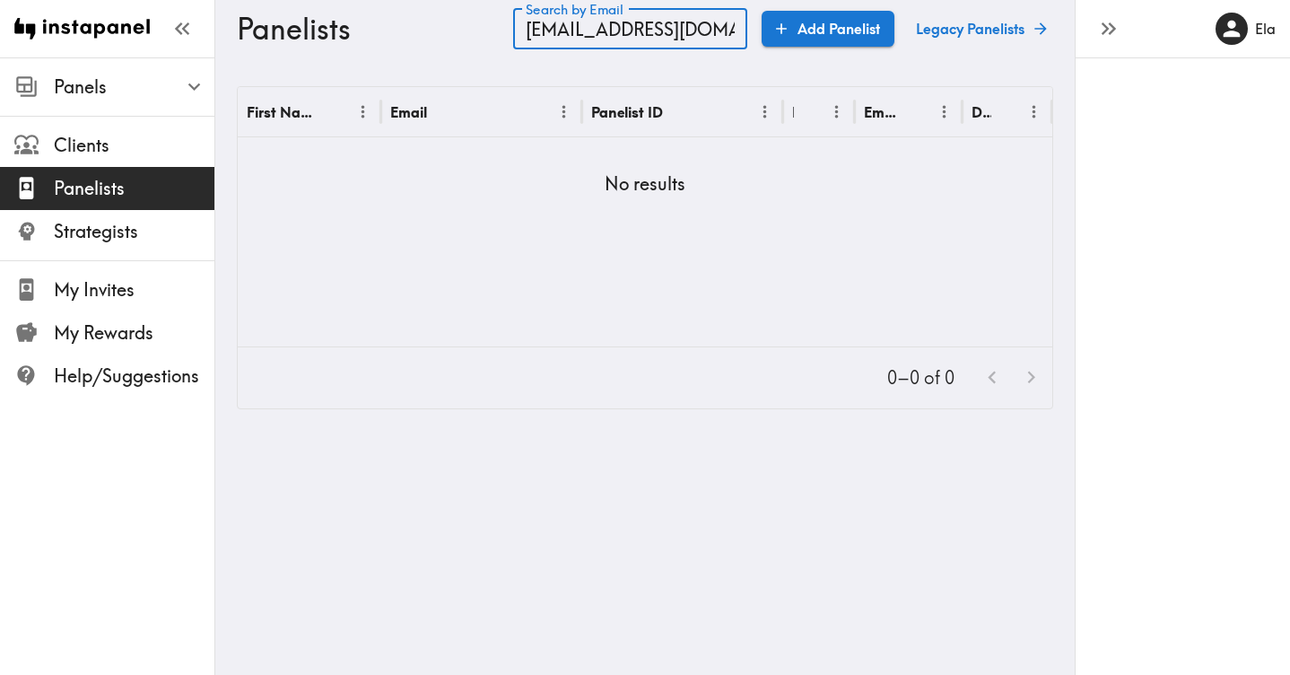
click at [647, 34] on input "browntieasha33@gmail.com" at bounding box center [630, 28] width 234 height 41
